Goal: Transaction & Acquisition: Purchase product/service

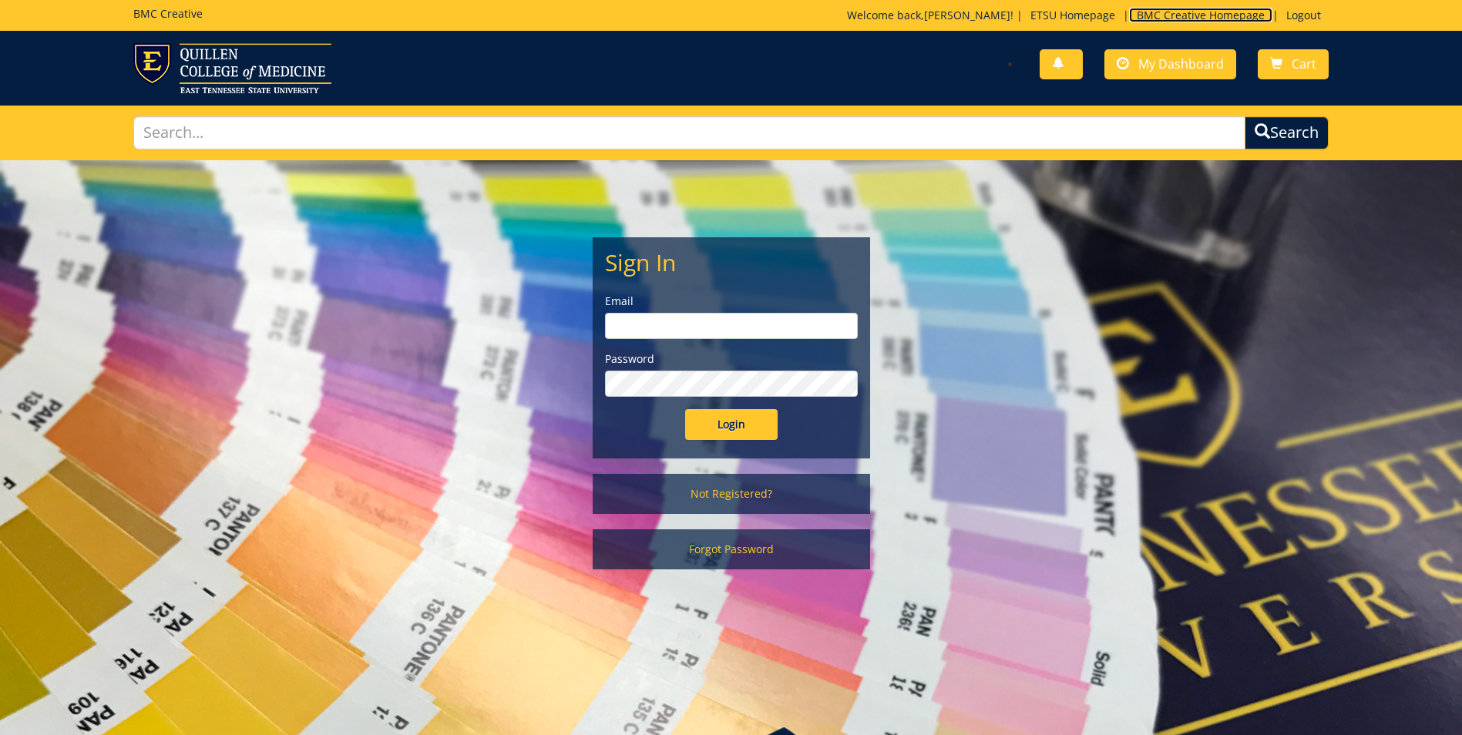
click at [1201, 12] on link "BMC Creative Homepage" at bounding box center [1200, 15] width 143 height 15
type input "[EMAIL_ADDRESS][DOMAIN_NAME]"
click at [685, 409] on input "Login" at bounding box center [731, 424] width 92 height 31
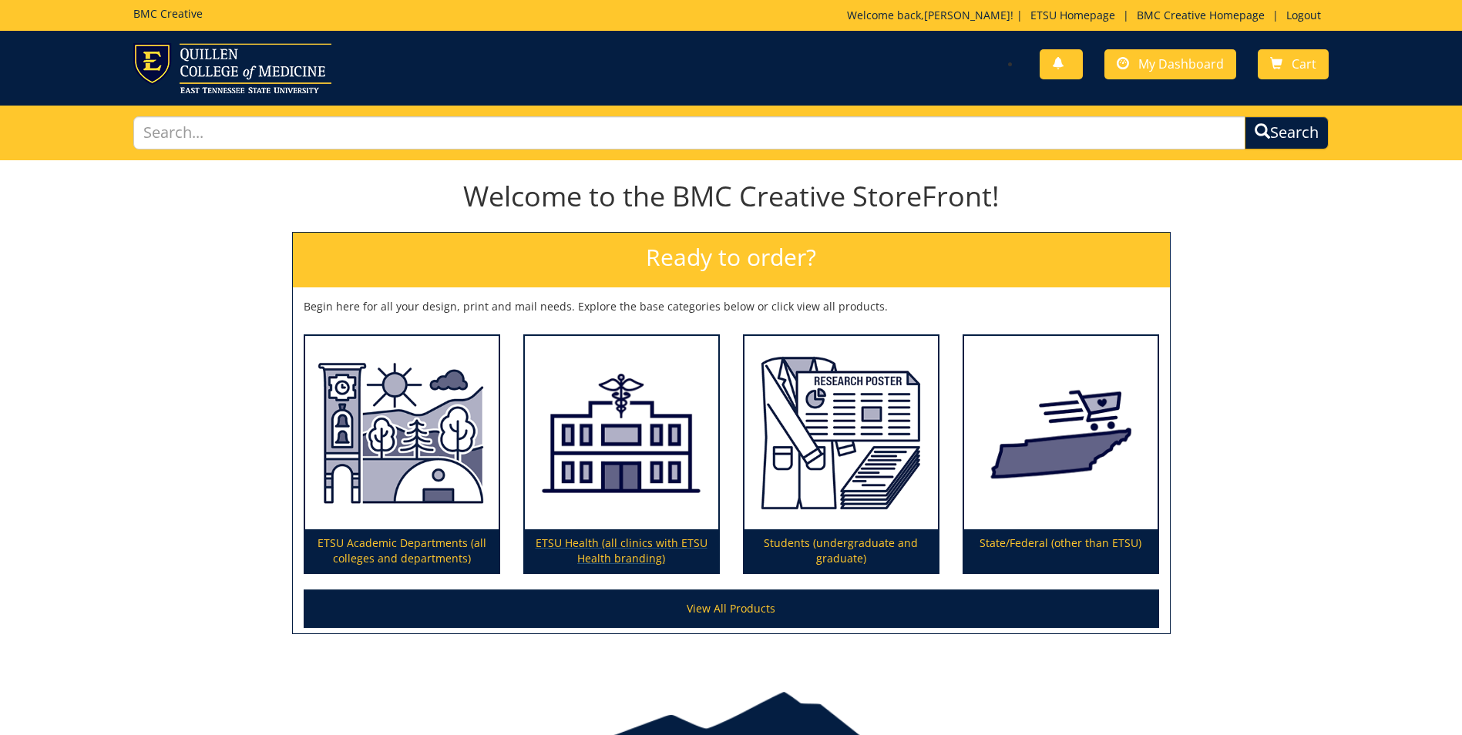
scroll to position [79, 0]
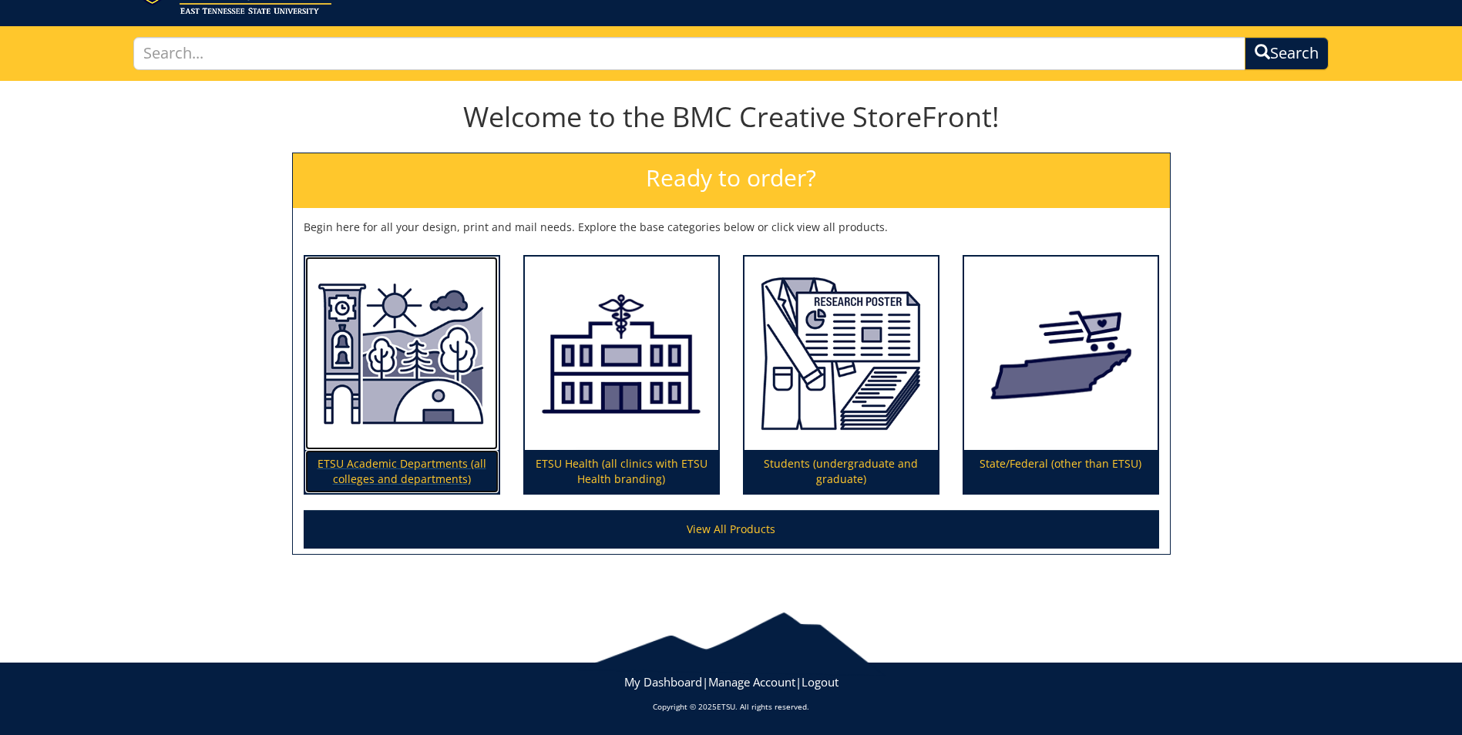
click at [413, 464] on p "ETSU Academic Departments (all colleges and departments)" at bounding box center [401, 471] width 193 height 43
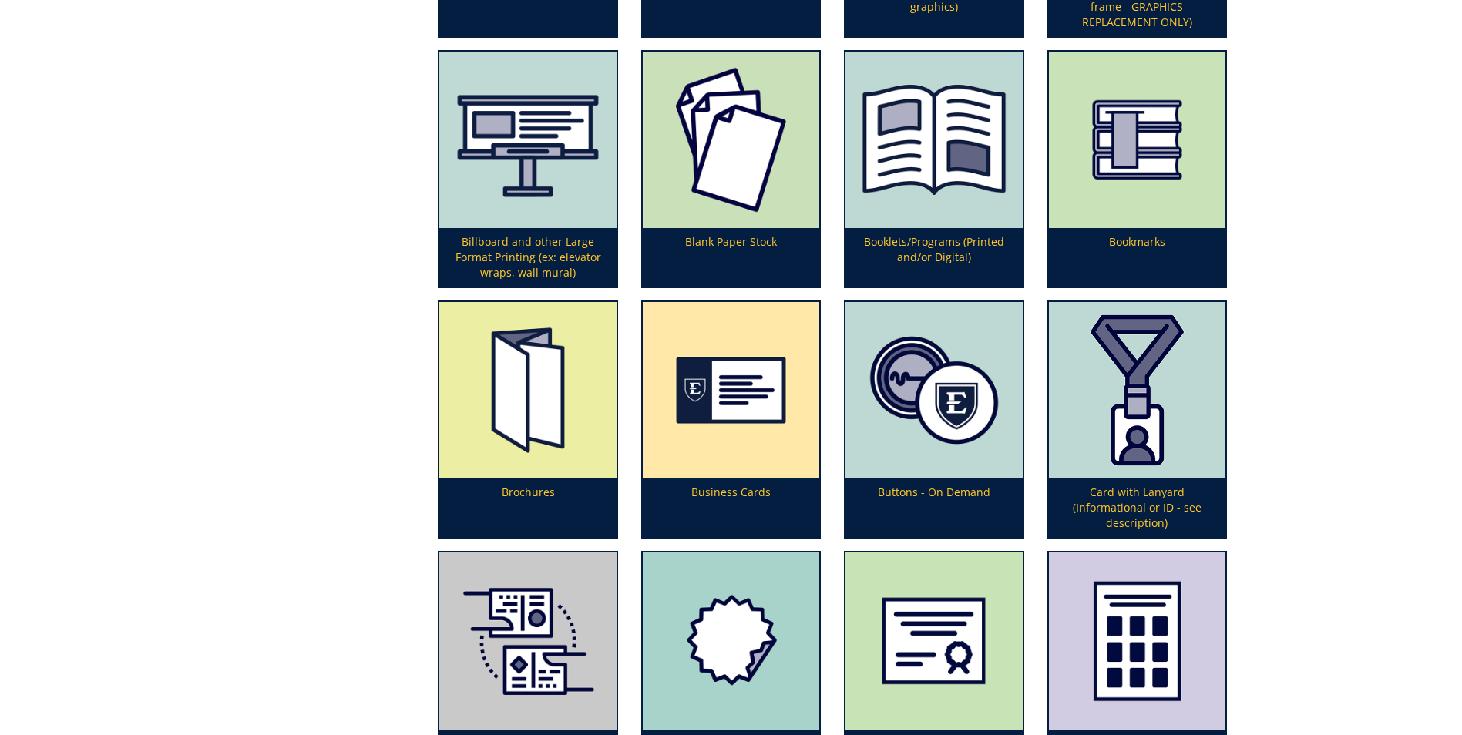
scroll to position [616, 0]
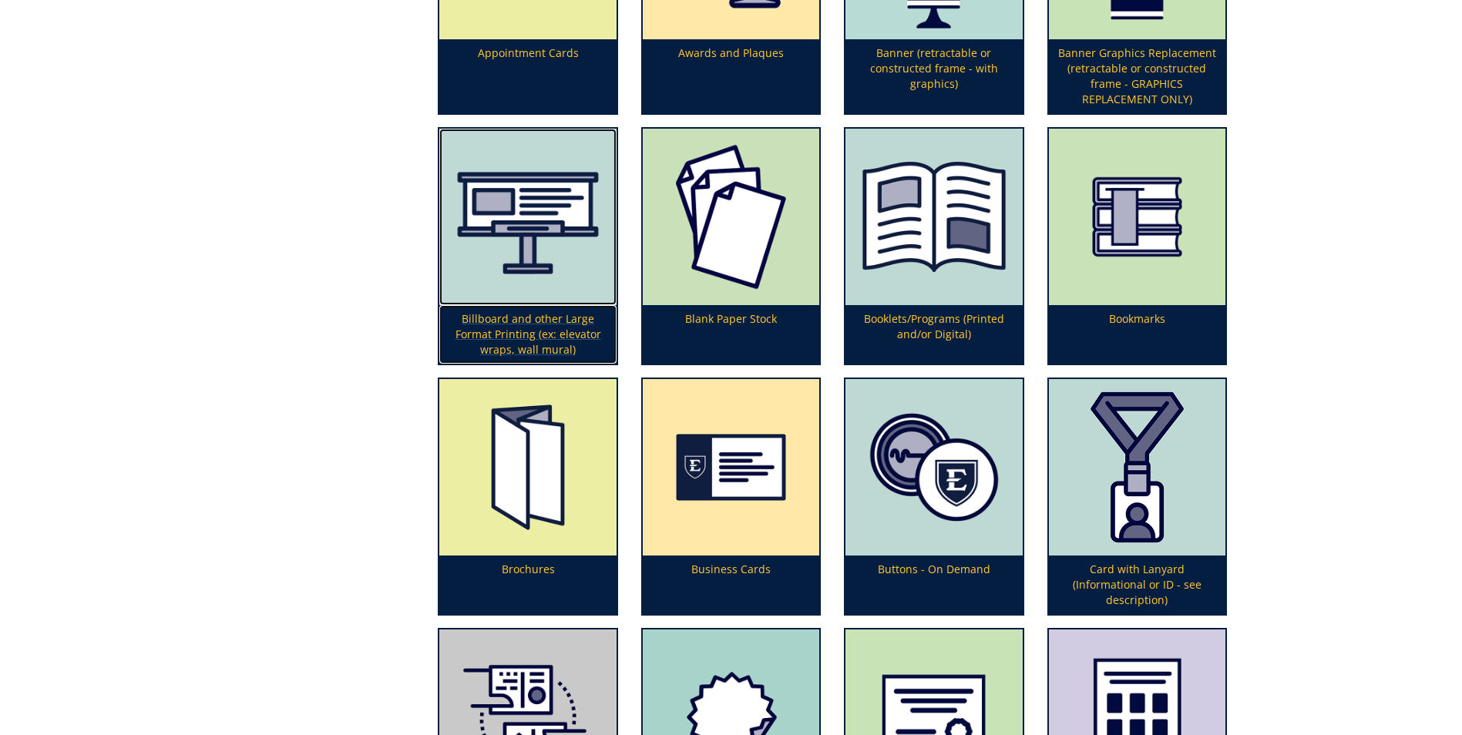
click at [513, 334] on p "Billboard and other Large Format Printing (ex: elevator wraps, wall mural)" at bounding box center [527, 334] width 176 height 59
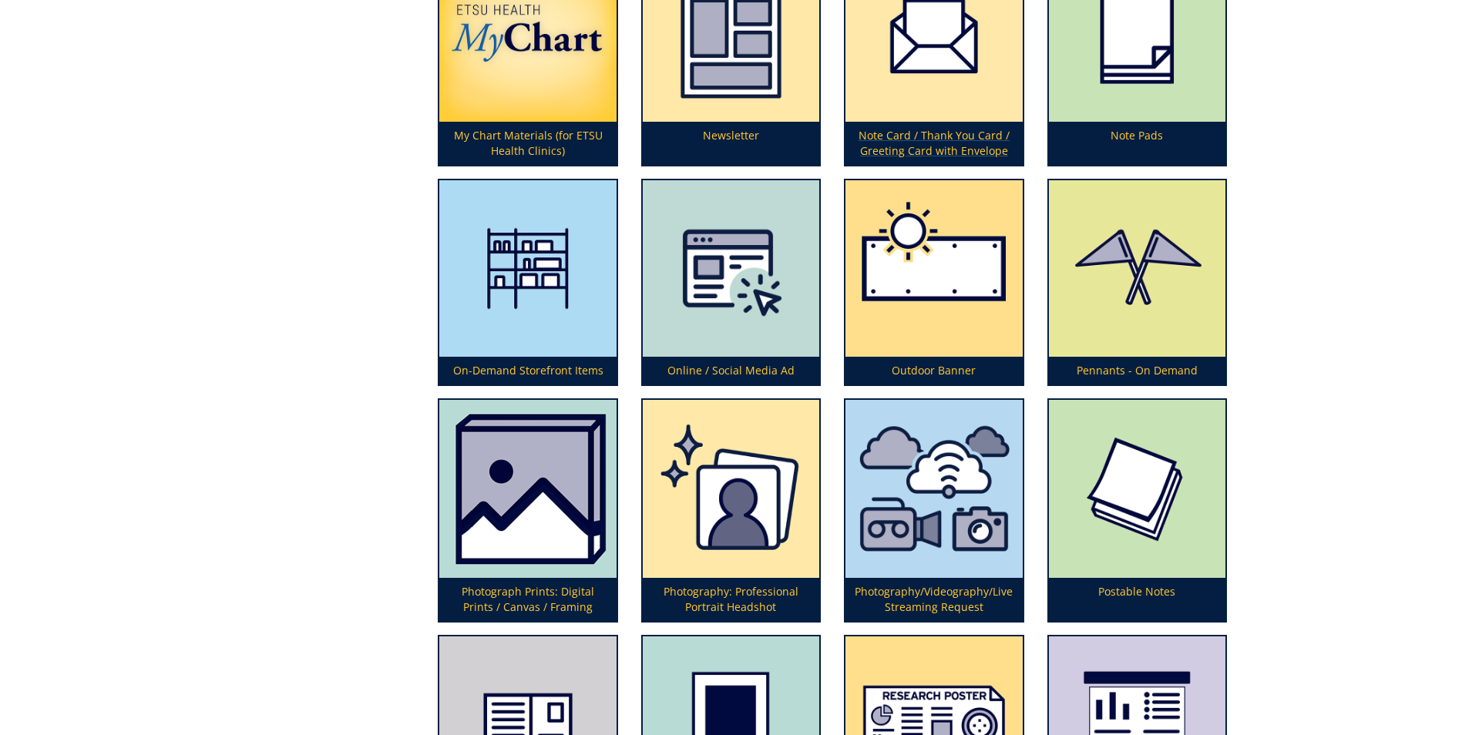
scroll to position [3413, 0]
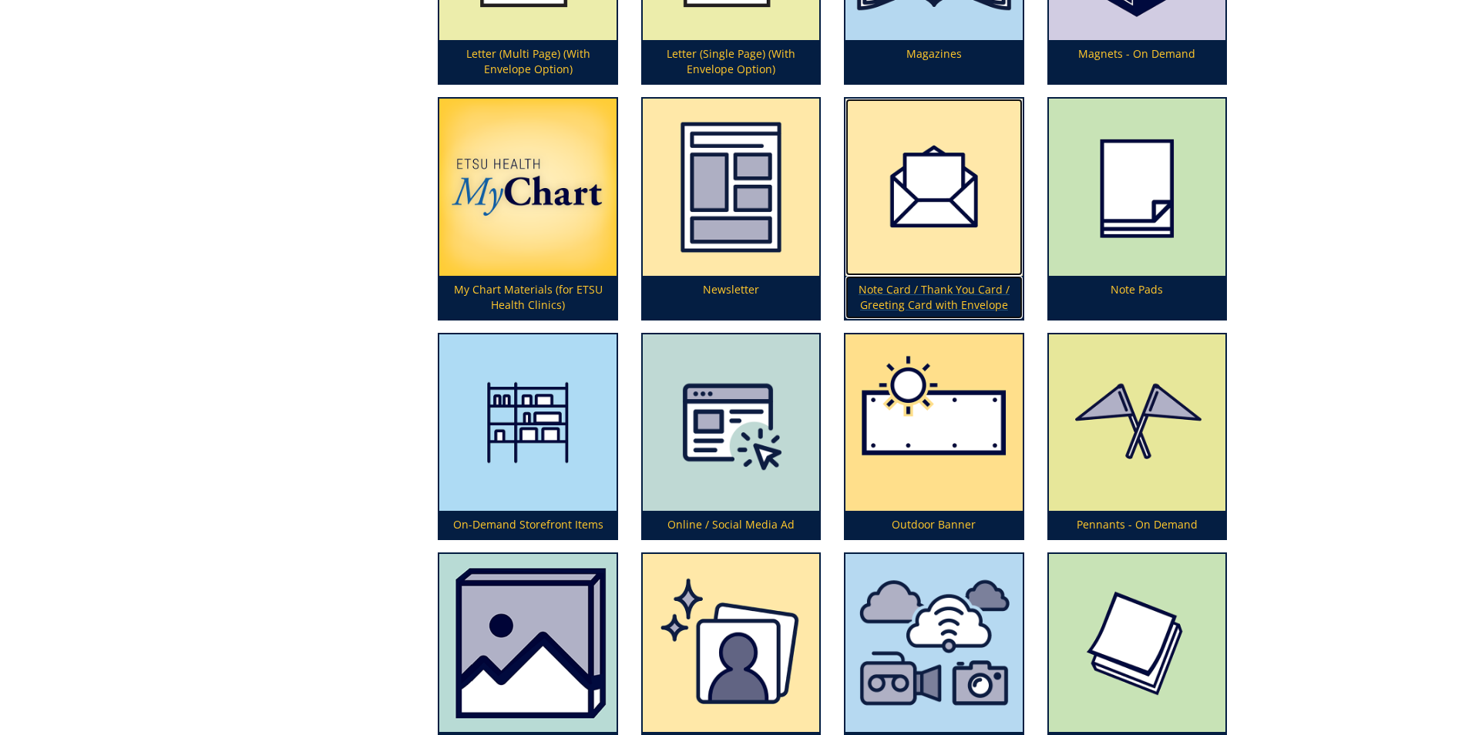
click at [969, 291] on p "Note Card / Thank You Card / Greeting Card with Envelope" at bounding box center [933, 297] width 176 height 43
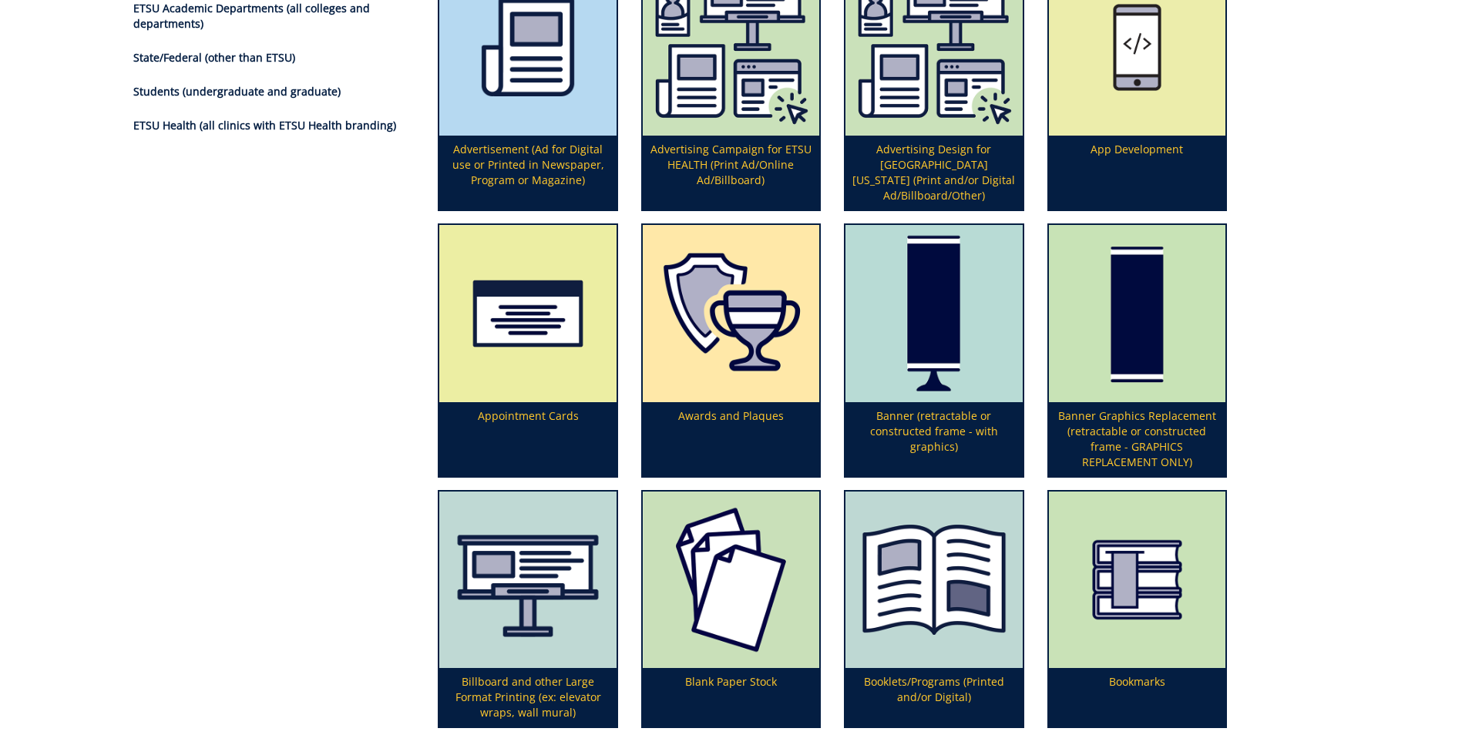
scroll to position [99, 0]
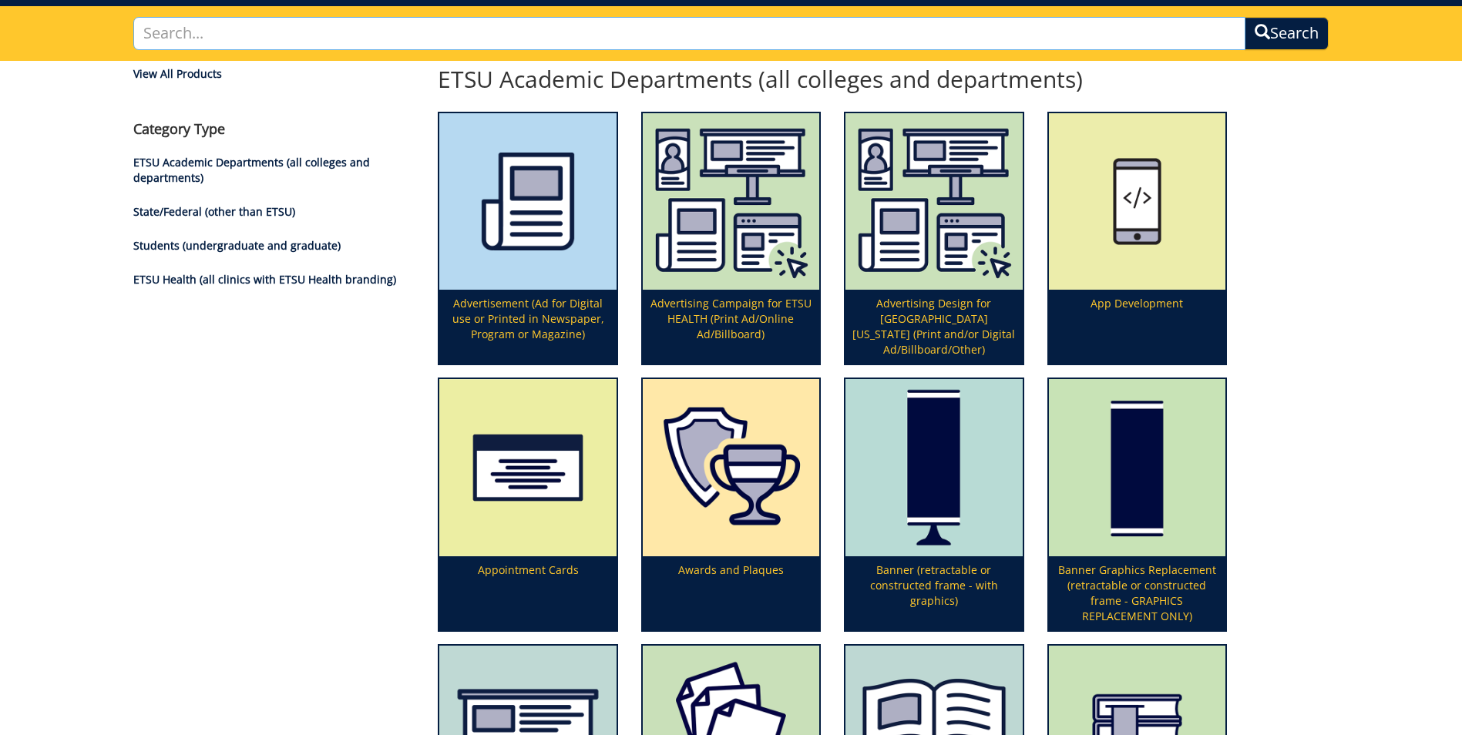
click at [255, 36] on input "text" at bounding box center [689, 33] width 1112 height 33
click at [177, 32] on input "door plates" at bounding box center [689, 33] width 1112 height 33
type input "door name plates"
click at [1270, 35] on button "Search" at bounding box center [1286, 33] width 88 height 35
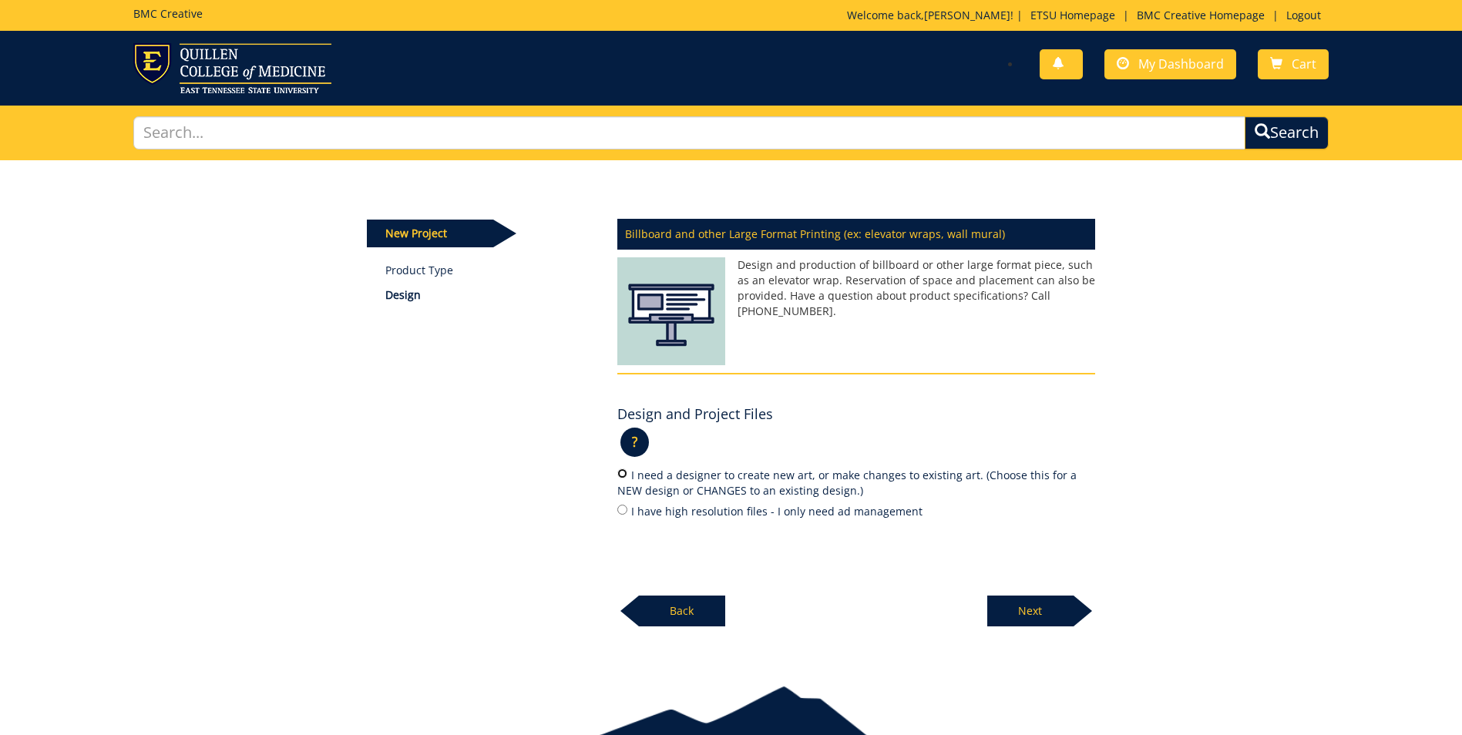
click at [620, 475] on input "I need a designer to create new art, or make changes to existing art. (Choose t…" at bounding box center [622, 474] width 10 height 10
radio input "true"
click at [1044, 603] on p "Next" at bounding box center [1030, 611] width 86 height 31
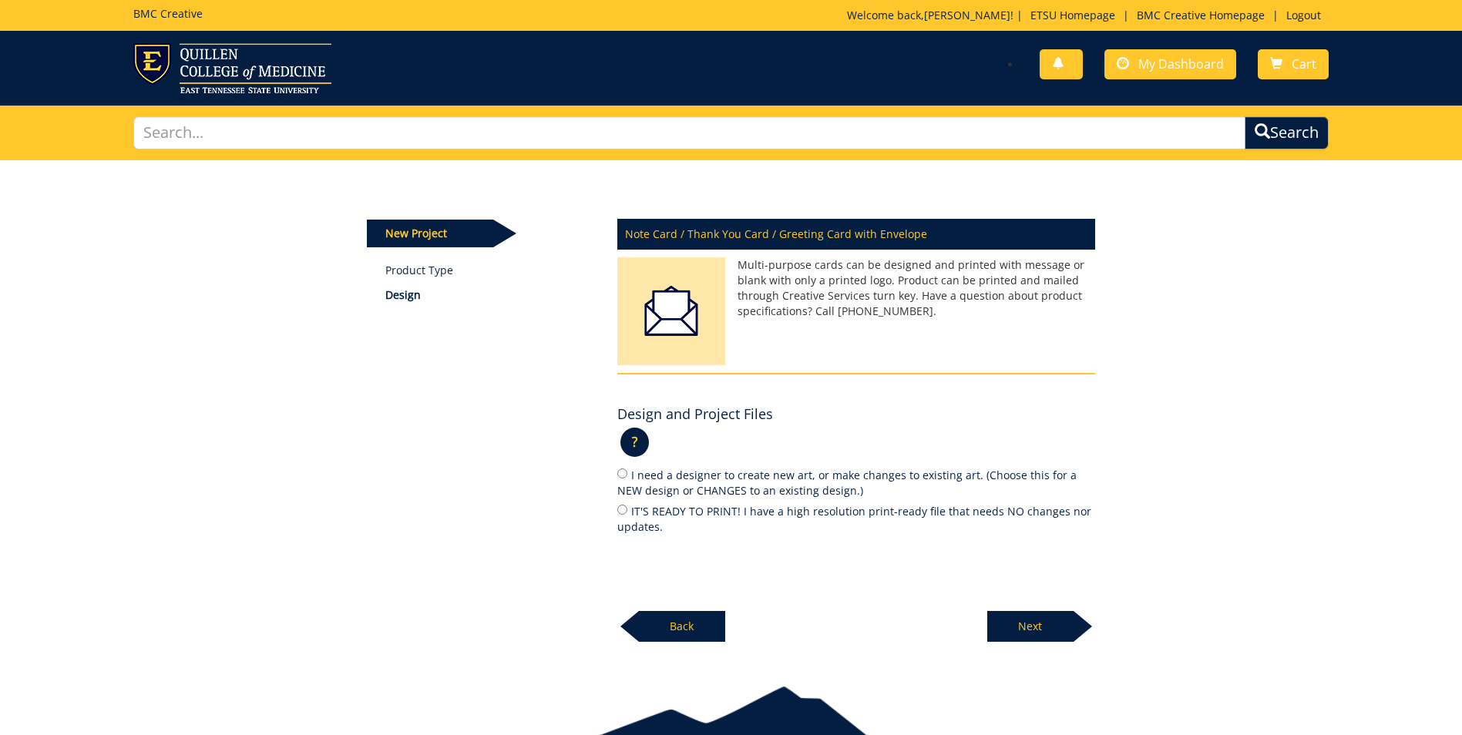
click at [674, 636] on p "Back" at bounding box center [682, 626] width 86 height 31
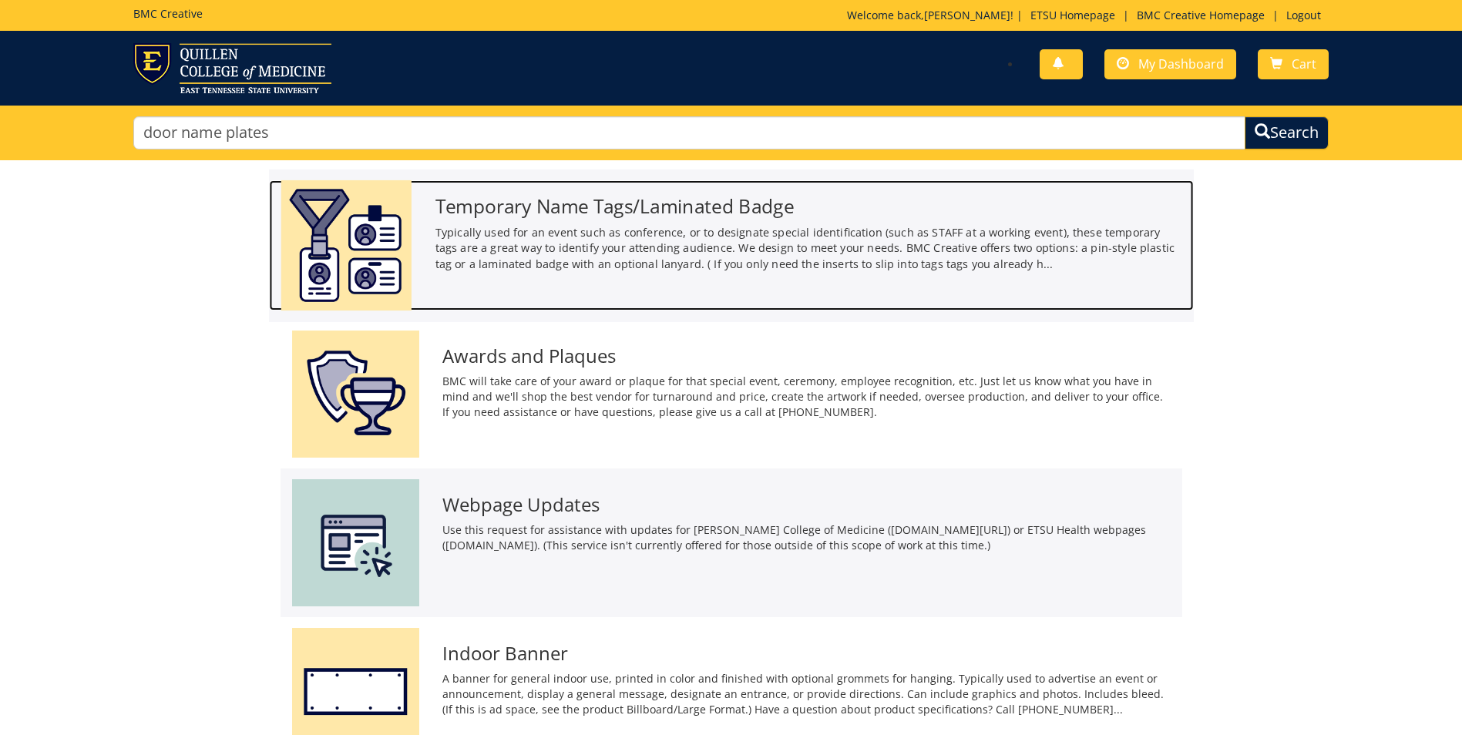
click at [622, 215] on h3 "Temporary Name Tags/Laminated Badge" at bounding box center [808, 206] width 747 height 21
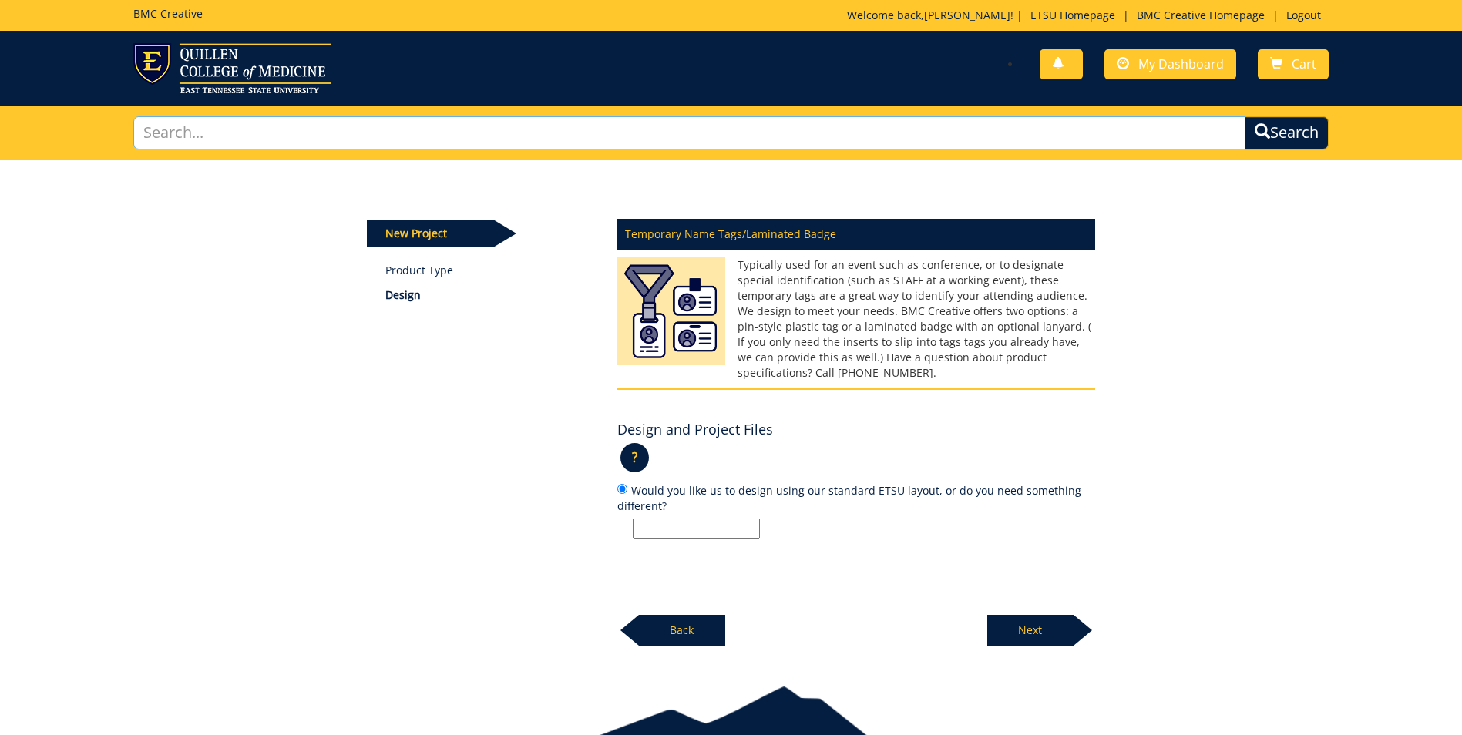
click at [293, 130] on input "text" at bounding box center [689, 132] width 1112 height 33
type input "plates"
click at [1259, 128] on span "submit" at bounding box center [1261, 131] width 16 height 16
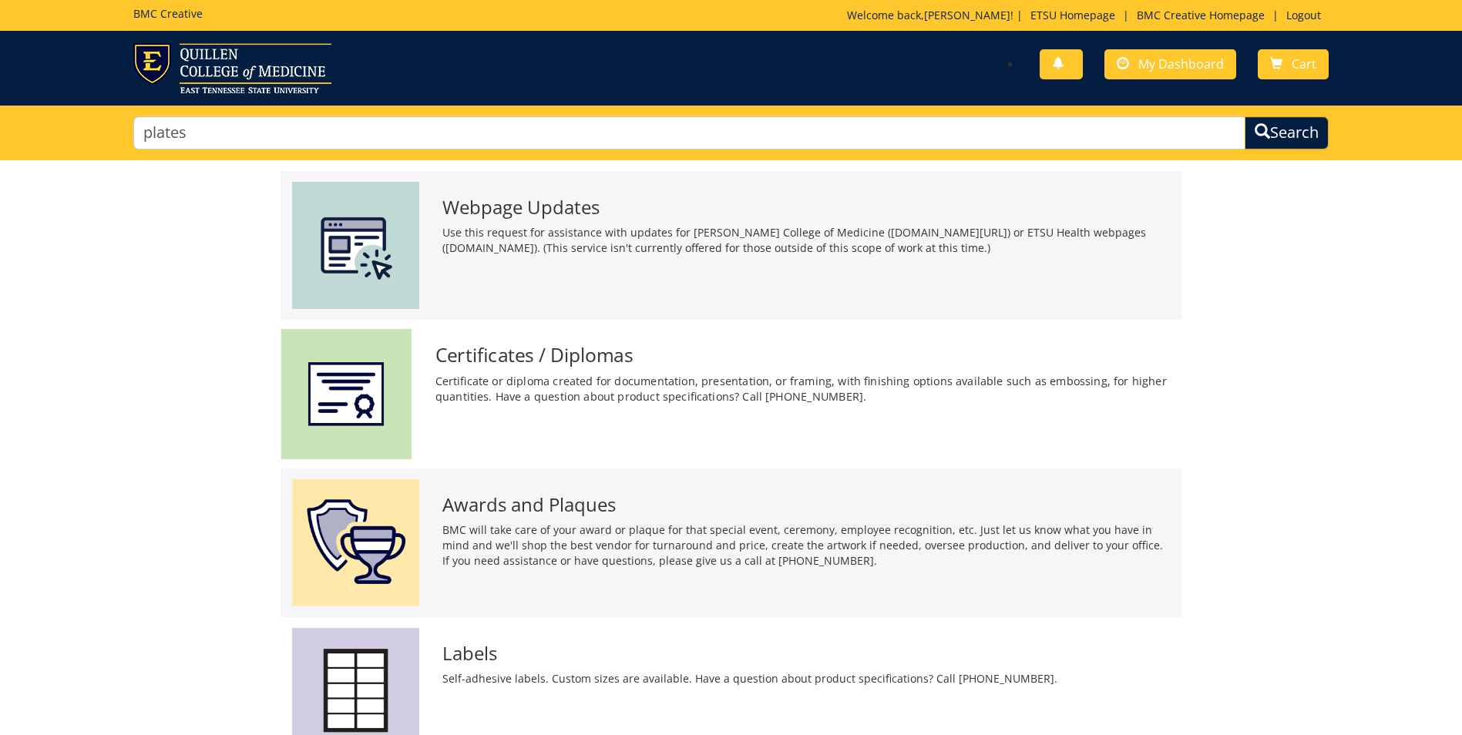
scroll to position [154, 0]
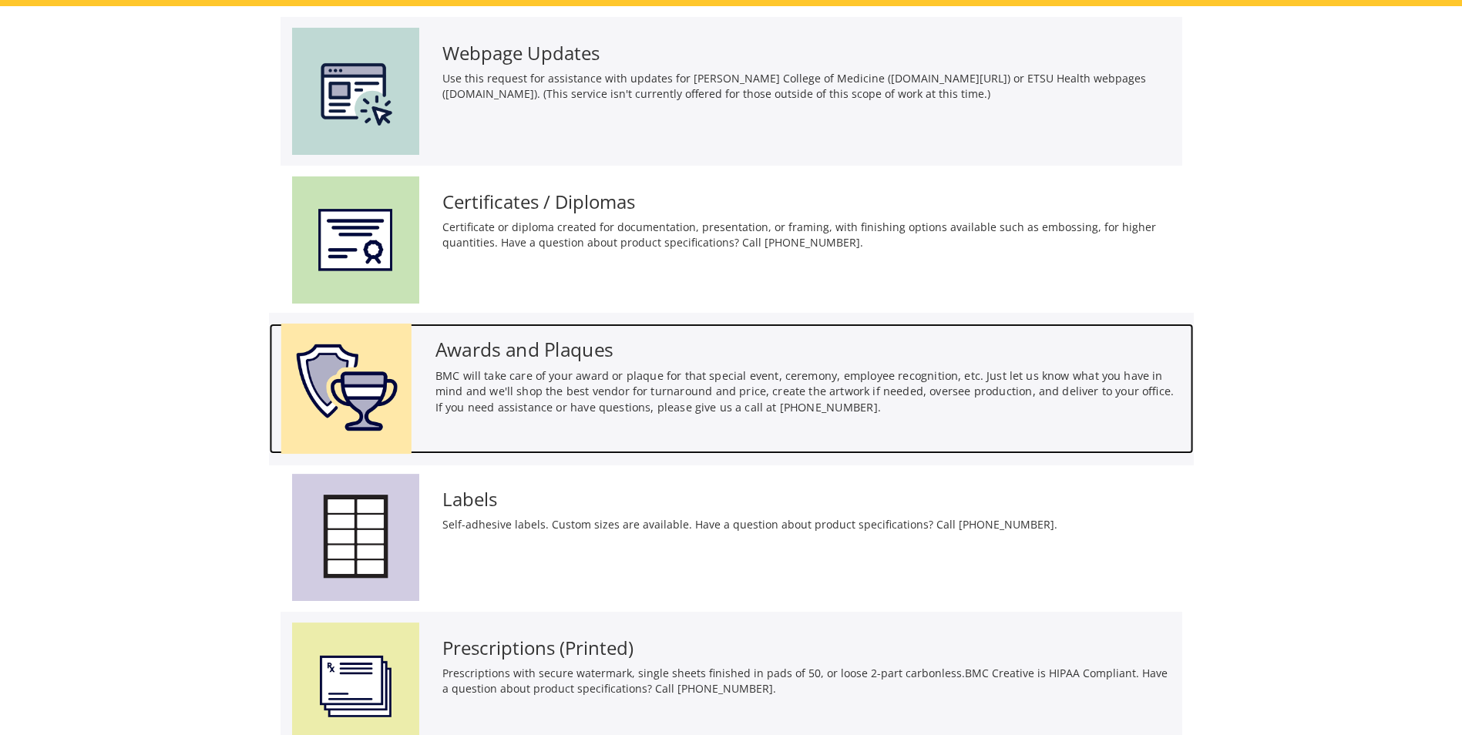
click at [586, 347] on h3 "Awards and Plaques" at bounding box center [808, 349] width 747 height 21
